Goal: Task Accomplishment & Management: Manage account settings

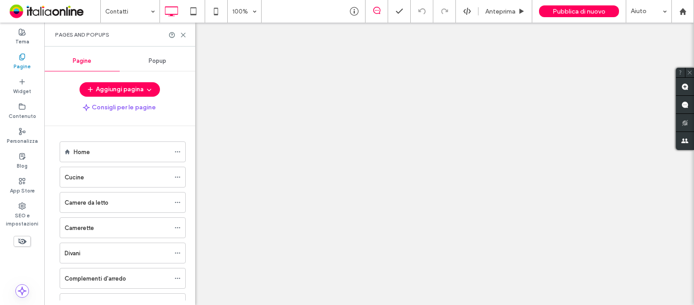
click at [188, 37] on div at bounding box center [347, 152] width 694 height 305
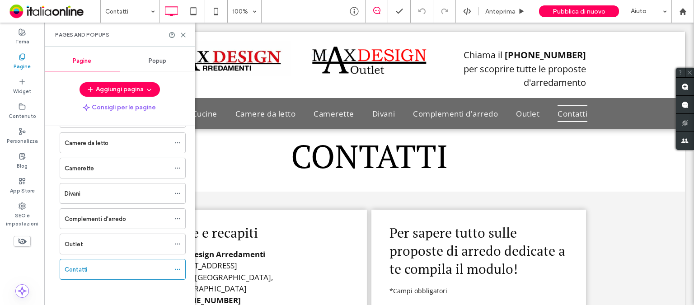
scroll to position [135, 0]
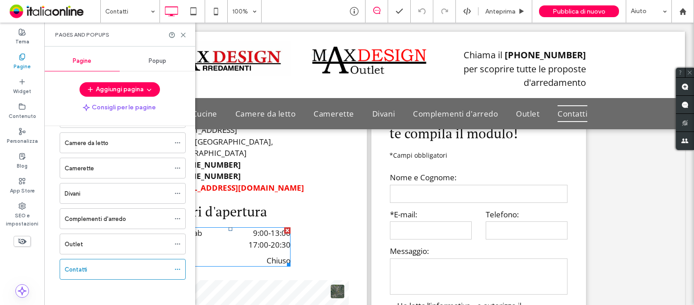
click at [255, 239] on time "17:00" at bounding box center [258, 244] width 20 height 10
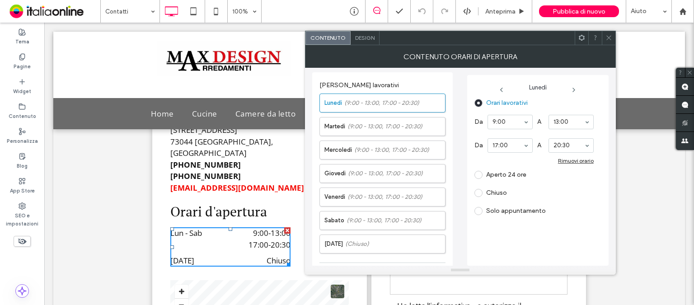
drag, startPoint x: 227, startPoint y: 56, endPoint x: 549, endPoint y: 155, distance: 337.4
click at [184, 33] on div "Click To Paste Click To Paste Chiama il [PHONE_NUMBER] per scoprire tutte le pr…" at bounding box center [368, 65] width 631 height 66
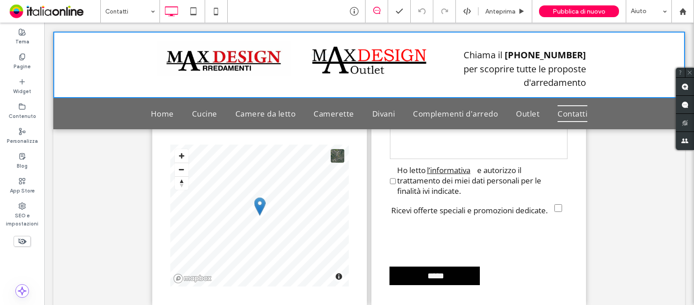
scroll to position [181, 0]
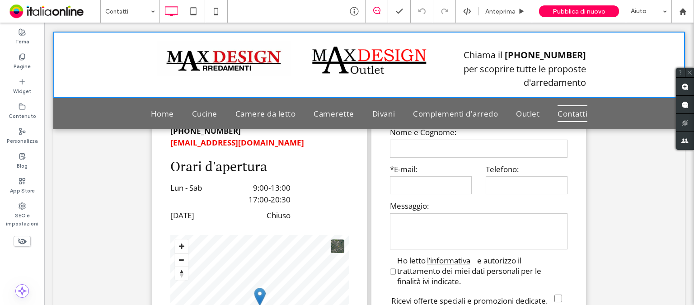
click at [263, 194] on span "17:00 - 20:30" at bounding box center [250, 200] width 80 height 12
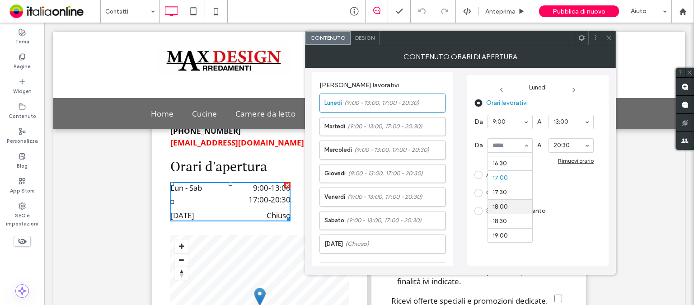
scroll to position [458, 0]
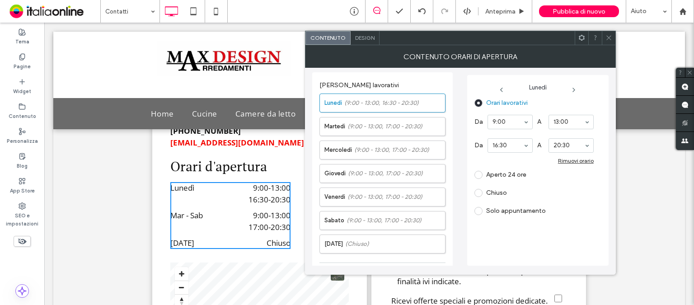
click at [576, 86] on icon at bounding box center [573, 89] width 7 height 7
click at [574, 91] on icon at bounding box center [574, 89] width 7 height 7
click at [575, 92] on icon at bounding box center [575, 89] width 7 height 7
click at [577, 88] on icon at bounding box center [574, 89] width 7 height 7
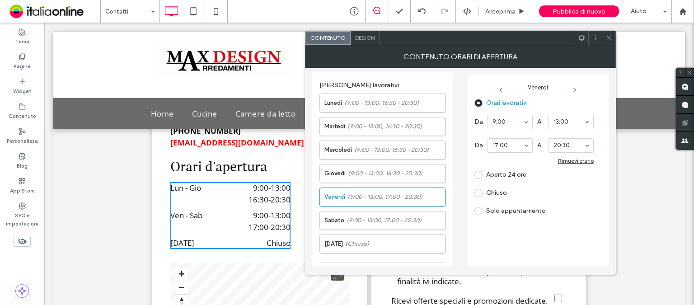
click at [526, 147] on div "17:00" at bounding box center [509, 145] width 45 height 14
drag, startPoint x: 527, startPoint y: 148, endPoint x: 518, endPoint y: 150, distance: 8.9
click at [575, 92] on icon at bounding box center [574, 89] width 7 height 7
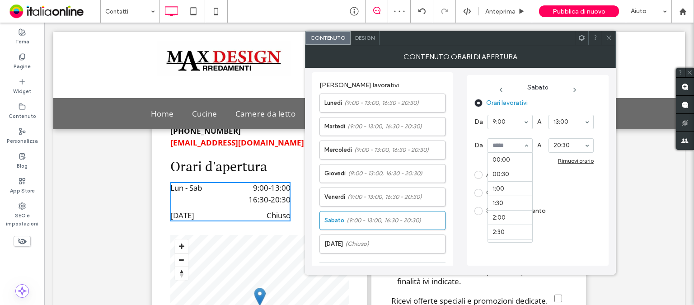
scroll to position [488, 0]
click at [573, 189] on div "Chiuso" at bounding box center [533, 193] width 119 height 14
click at [610, 44] on span at bounding box center [608, 38] width 7 height 14
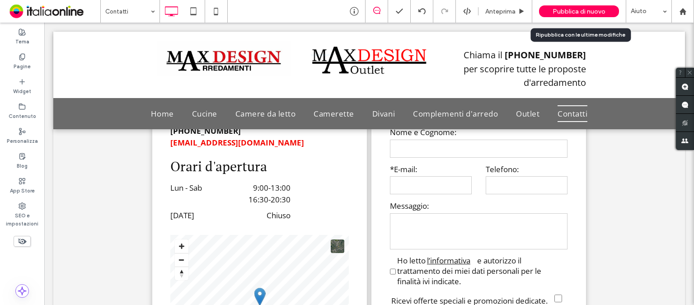
click at [587, 11] on span "Pubblica di nuovo" at bounding box center [578, 12] width 53 height 8
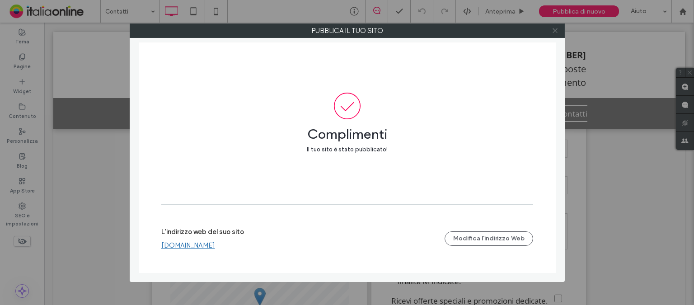
click at [556, 31] on icon at bounding box center [554, 30] width 7 height 7
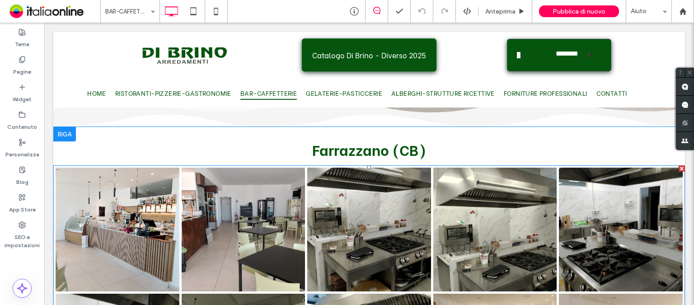
scroll to position [903, 0]
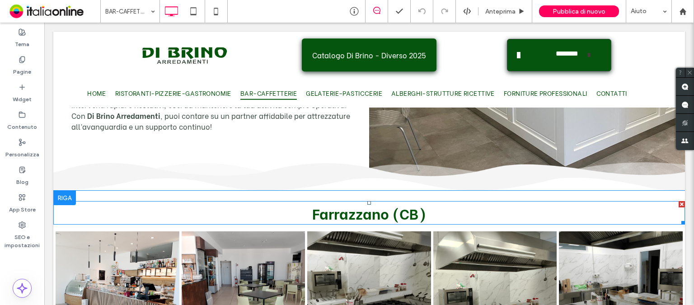
click at [322, 202] on span "Farrazzano (CB)" at bounding box center [369, 212] width 114 height 21
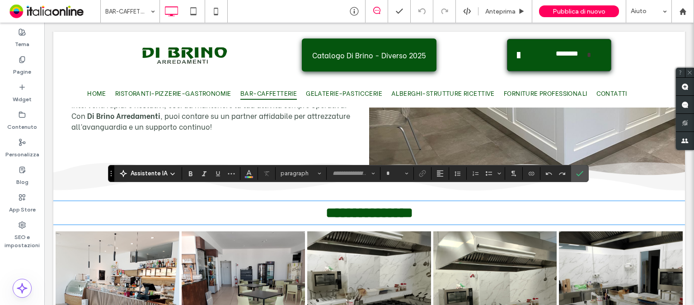
type input "**********"
type input "**"
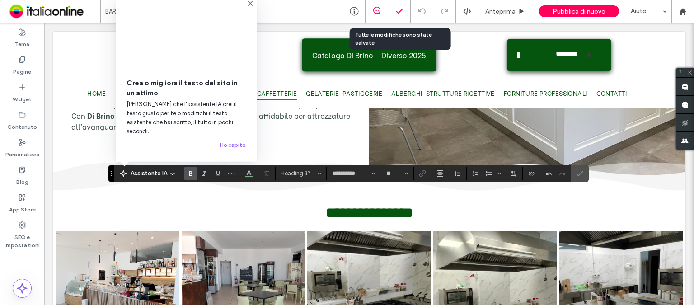
click at [405, 12] on div at bounding box center [399, 11] width 22 height 9
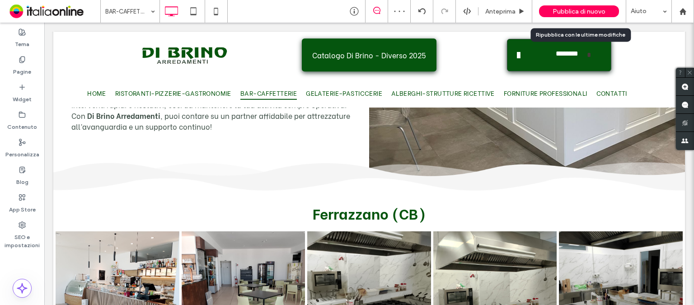
click at [568, 11] on span "Pubblica di nuovo" at bounding box center [578, 12] width 53 height 8
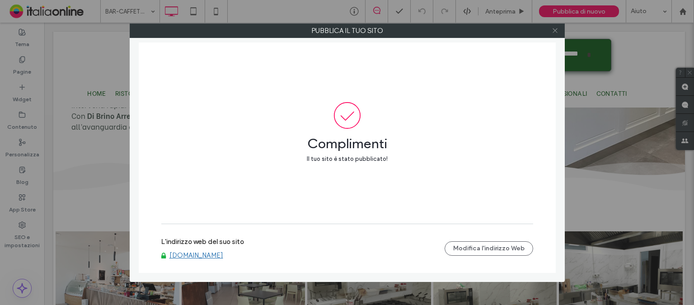
click at [554, 30] on use at bounding box center [554, 30] width 5 height 5
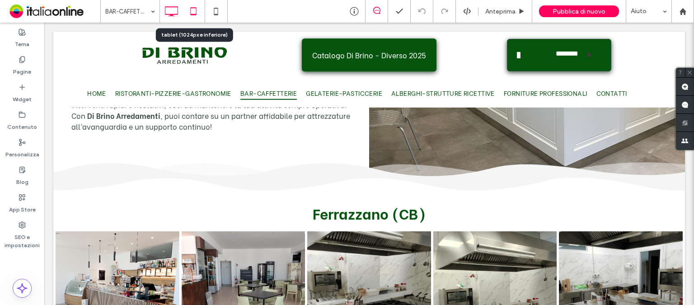
drag, startPoint x: 41, startPoint y: 121, endPoint x: 197, endPoint y: 11, distance: 190.8
click at [197, 11] on icon at bounding box center [193, 11] width 18 height 18
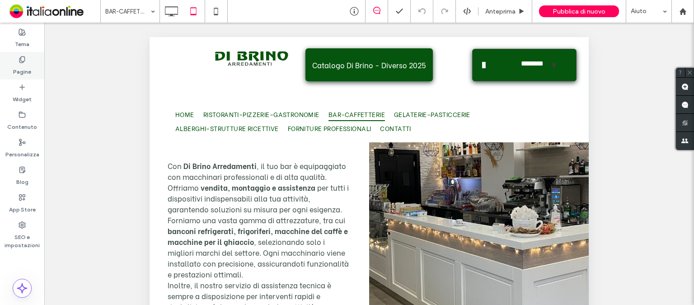
click at [26, 75] on label "Pagine" at bounding box center [22, 69] width 18 height 13
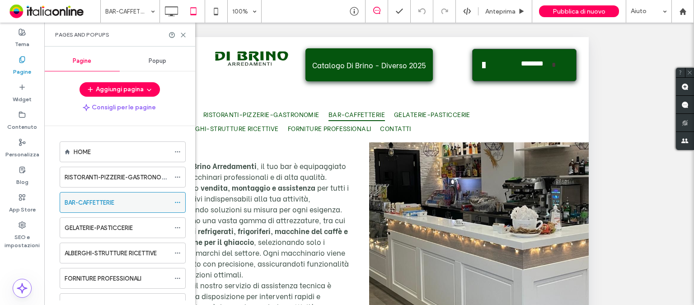
click at [128, 208] on div "BAR-CAFFETTERIE" at bounding box center [117, 202] width 105 height 20
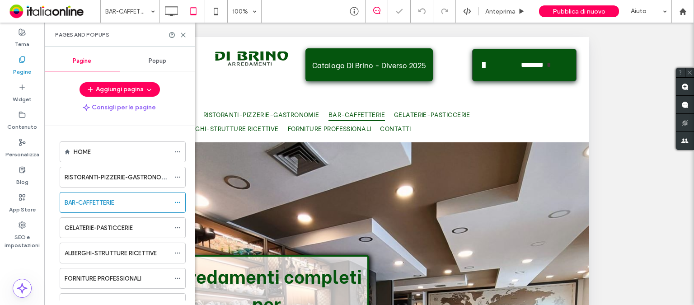
click at [186, 36] on div "Pages and Popups" at bounding box center [119, 35] width 151 height 24
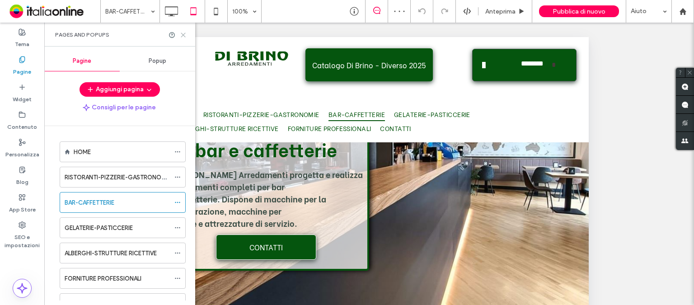
click at [184, 37] on icon at bounding box center [183, 35] width 7 height 7
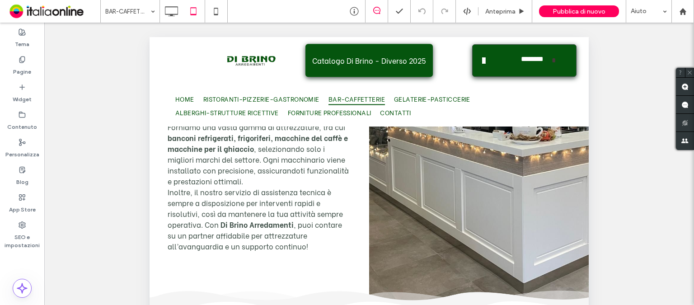
scroll to position [1129, 0]
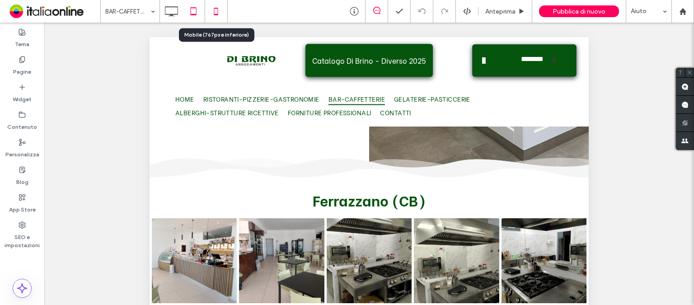
click at [217, 10] on icon at bounding box center [216, 11] width 18 height 18
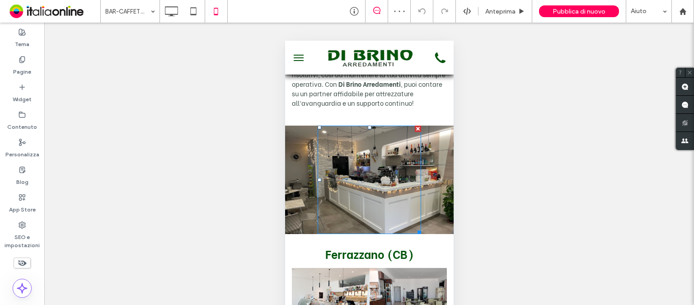
scroll to position [1039, 0]
